Goal: Task Accomplishment & Management: Use online tool/utility

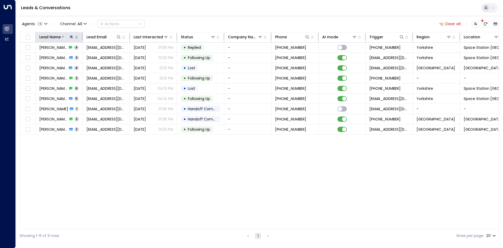
click at [71, 37] on icon at bounding box center [71, 36] width 3 height 3
click at [104, 54] on icon "button" at bounding box center [104, 56] width 4 height 4
click at [67, 55] on input "text" at bounding box center [71, 56] width 72 height 10
type input "*****"
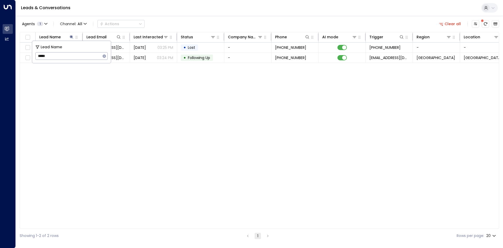
click at [105, 79] on div "Lead Name Lead Email Last Interacted Status Company Name Phone AI mode Trigger …" at bounding box center [260, 130] width 480 height 197
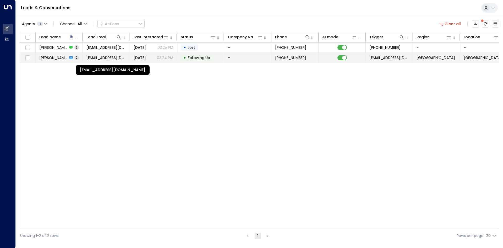
click at [108, 59] on span "[EMAIL_ADDRESS][DOMAIN_NAME]" at bounding box center [106, 57] width 40 height 5
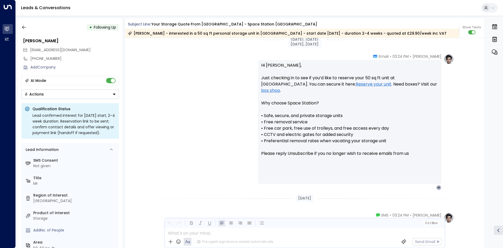
scroll to position [351, 0]
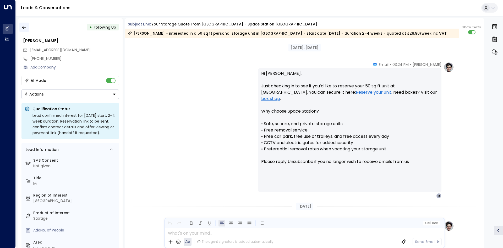
click at [21, 28] on button "button" at bounding box center [23, 27] width 9 height 9
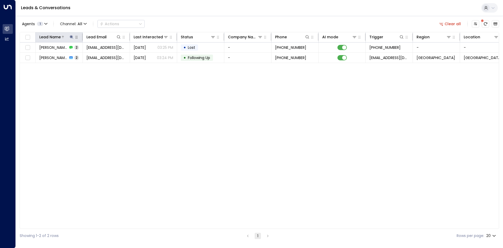
click at [72, 37] on icon at bounding box center [71, 37] width 4 height 4
click at [102, 55] on icon "button" at bounding box center [104, 56] width 4 height 4
click at [81, 55] on input "text" at bounding box center [71, 56] width 72 height 10
type input "*******"
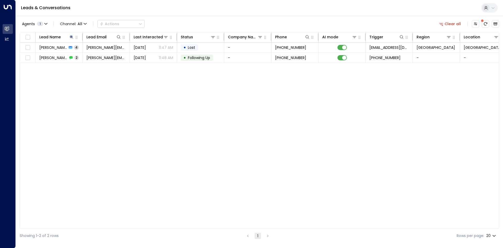
drag, startPoint x: 112, startPoint y: 105, endPoint x: 107, endPoint y: 68, distance: 37.0
click at [111, 106] on div "Lead Name Lead Email Last Interacted Status Company Name Phone AI mode Trigger …" at bounding box center [260, 130] width 480 height 197
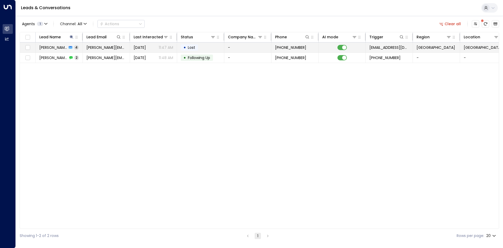
click at [102, 50] on span "[PERSON_NAME][EMAIL_ADDRESS][DOMAIN_NAME]" at bounding box center [106, 47] width 40 height 5
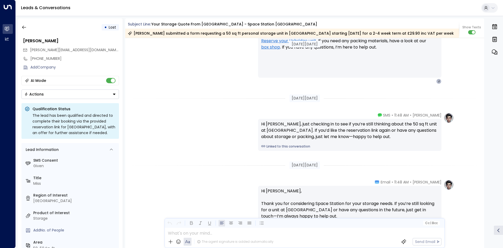
scroll to position [759, 0]
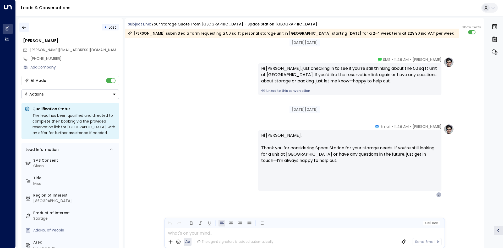
click at [24, 31] on button "button" at bounding box center [23, 27] width 9 height 9
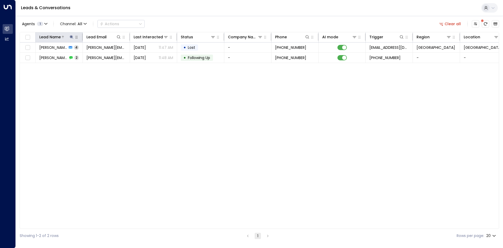
click at [72, 35] on icon at bounding box center [71, 37] width 4 height 4
drag, startPoint x: 105, startPoint y: 57, endPoint x: 83, endPoint y: 57, distance: 22.0
click at [104, 57] on icon "button" at bounding box center [104, 55] width 3 height 3
click at [68, 56] on input "text" at bounding box center [71, 56] width 72 height 10
type input "****"
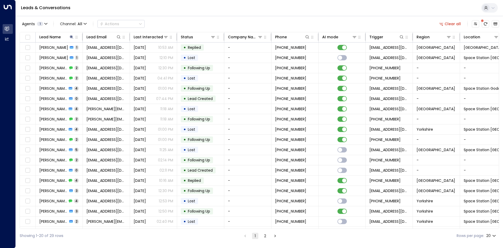
click at [230, 16] on div "Agents 1 Channel: All Actions Clear all Lead Name Lead Email Last Interacted St…" at bounding box center [260, 129] width 480 height 227
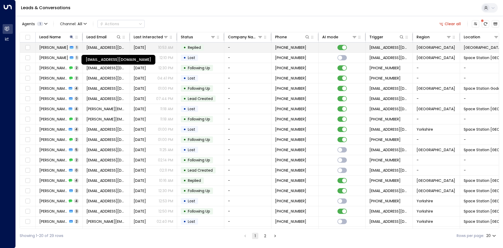
click at [95, 48] on span "[EMAIL_ADDRESS][DOMAIN_NAME]" at bounding box center [106, 47] width 40 height 5
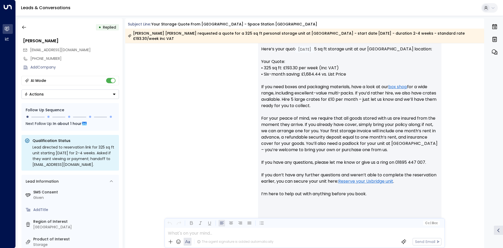
scroll to position [239, 0]
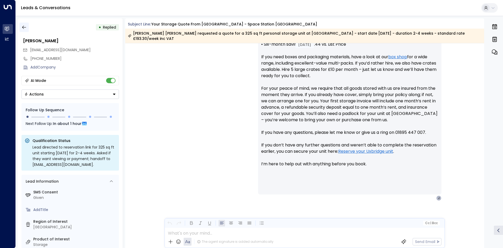
click at [23, 27] on icon "button" at bounding box center [24, 27] width 4 height 3
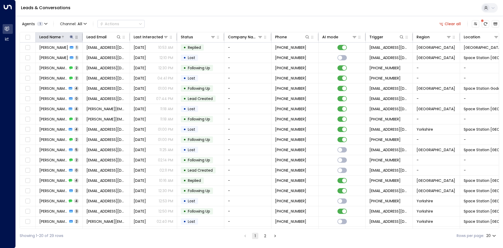
click at [72, 37] on icon at bounding box center [71, 36] width 3 height 3
click at [102, 55] on button "button" at bounding box center [104, 56] width 7 height 7
click at [62, 55] on input "text" at bounding box center [71, 56] width 72 height 10
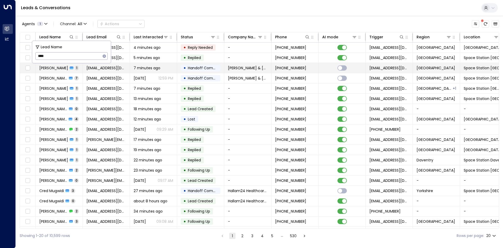
type input "*****"
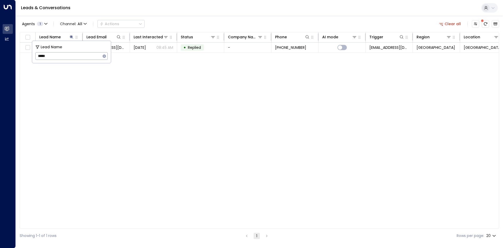
click at [74, 68] on div "Lead Name Lead Email Last Interacted Status Company Name Phone AI mode Trigger …" at bounding box center [260, 130] width 480 height 197
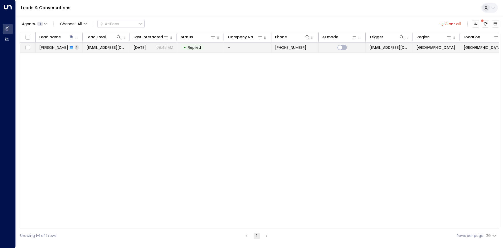
click at [85, 47] on td "[EMAIL_ADDRESS][DOMAIN_NAME]" at bounding box center [106, 47] width 47 height 10
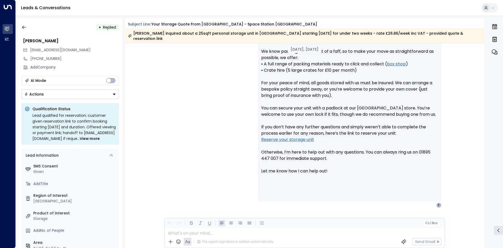
scroll to position [245, 0]
click at [25, 25] on icon "button" at bounding box center [23, 27] width 5 height 5
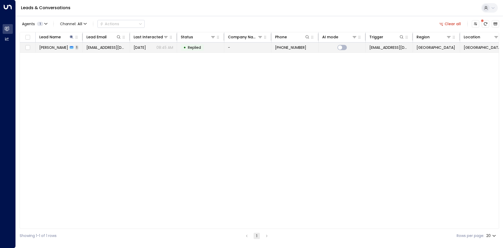
click at [75, 47] on span "1" at bounding box center [77, 47] width 4 height 4
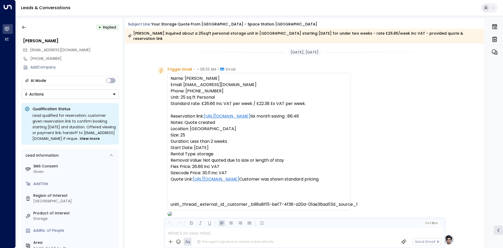
scroll to position [194, 0]
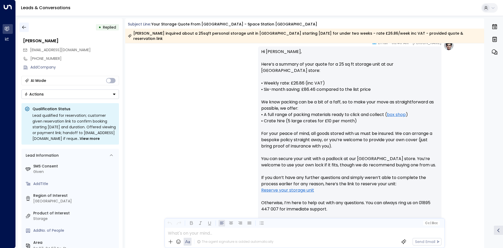
click at [25, 28] on icon "button" at bounding box center [23, 27] width 5 height 5
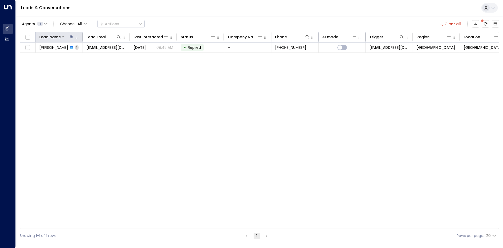
click at [70, 36] on icon at bounding box center [71, 37] width 4 height 4
click at [105, 57] on icon "button" at bounding box center [104, 55] width 3 height 3
click at [77, 56] on input "text" at bounding box center [71, 56] width 72 height 10
type input "******"
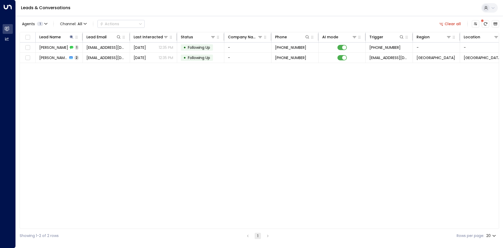
click at [159, 90] on div "Lead Name Lead Email Last Interacted Status Company Name Phone AI mode Trigger …" at bounding box center [260, 130] width 480 height 197
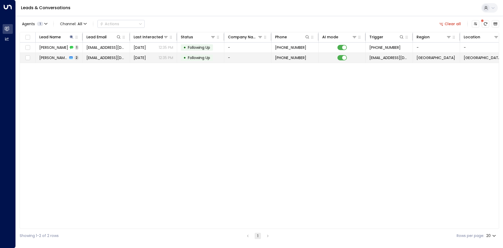
click at [96, 58] on span "[EMAIL_ADDRESS][DOMAIN_NAME]" at bounding box center [106, 57] width 40 height 5
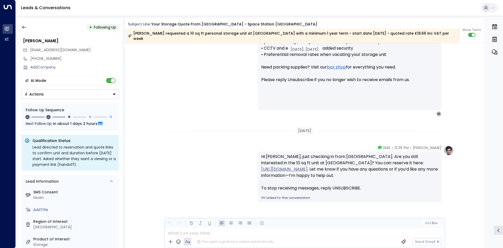
scroll to position [534, 0]
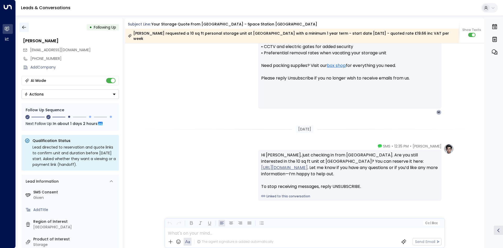
click at [25, 27] on icon "button" at bounding box center [23, 27] width 5 height 5
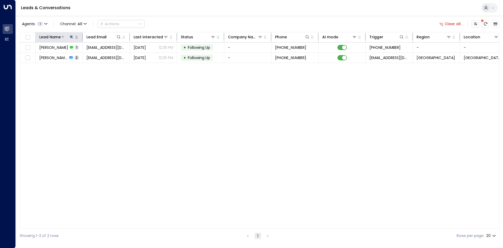
click at [73, 36] on icon at bounding box center [71, 37] width 4 height 4
drag, startPoint x: 103, startPoint y: 56, endPoint x: 95, endPoint y: 56, distance: 8.4
click at [101, 56] on button "button" at bounding box center [104, 56] width 7 height 7
click at [68, 58] on input "text" at bounding box center [68, 56] width 66 height 10
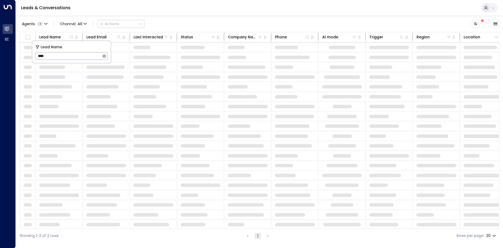
type input "*****"
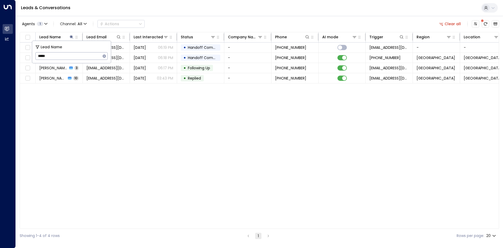
click at [94, 112] on div "Lead Name Lead Email Last Interacted Status Company Name Phone AI mode Trigger …" at bounding box center [260, 130] width 480 height 197
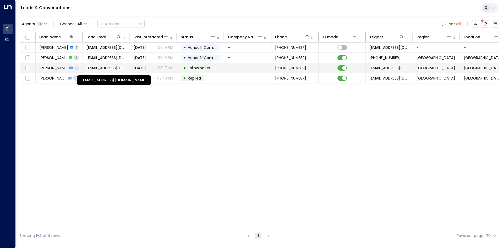
click at [99, 65] on span "[EMAIL_ADDRESS][DOMAIN_NAME]" at bounding box center [106, 67] width 40 height 5
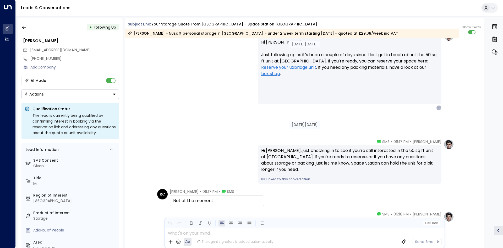
scroll to position [875, 0]
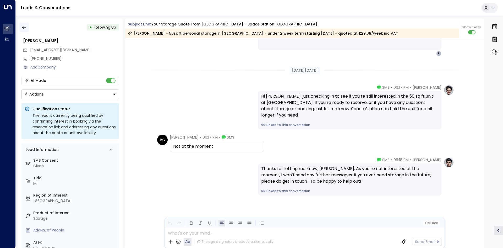
click at [26, 28] on icon "button" at bounding box center [23, 27] width 5 height 5
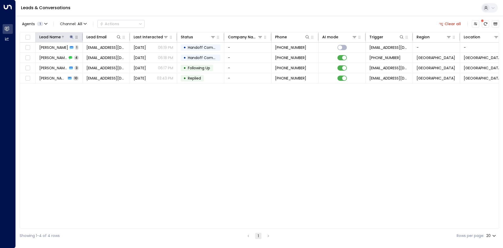
click at [71, 36] on icon at bounding box center [71, 36] width 3 height 3
click at [104, 55] on icon "button" at bounding box center [104, 55] width 3 height 3
click at [86, 55] on input "text" at bounding box center [71, 56] width 72 height 10
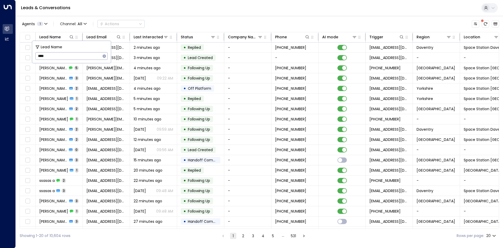
type input "*****"
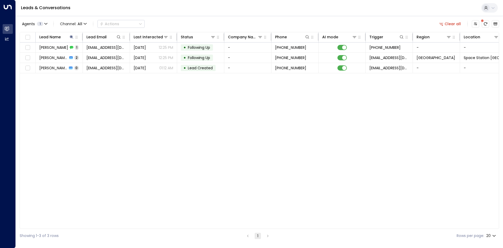
click at [86, 98] on div "Lead Name Lead Email Last Interacted Status Company Name Phone AI mode Trigger …" at bounding box center [260, 130] width 480 height 197
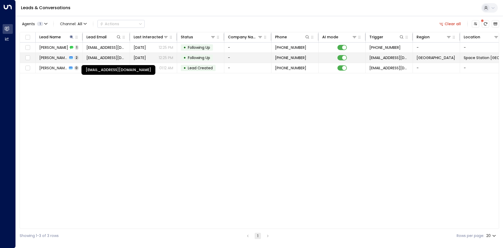
click at [105, 57] on span "[EMAIL_ADDRESS][DOMAIN_NAME]" at bounding box center [106, 57] width 40 height 5
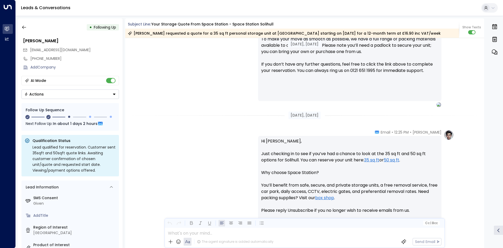
scroll to position [406, 0]
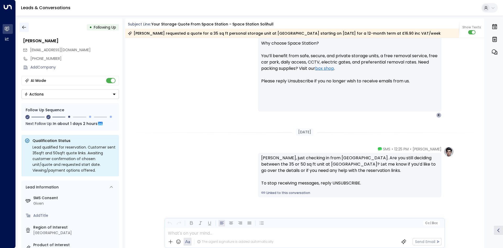
click at [25, 28] on icon "button" at bounding box center [23, 27] width 5 height 5
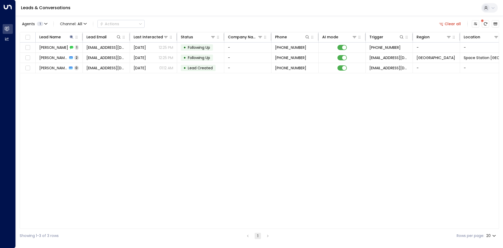
click at [258, 119] on div "Lead Name Lead Email Last Interacted Status Company Name Phone AI mode Trigger …" at bounding box center [260, 130] width 480 height 197
